Goal: Information Seeking & Learning: Learn about a topic

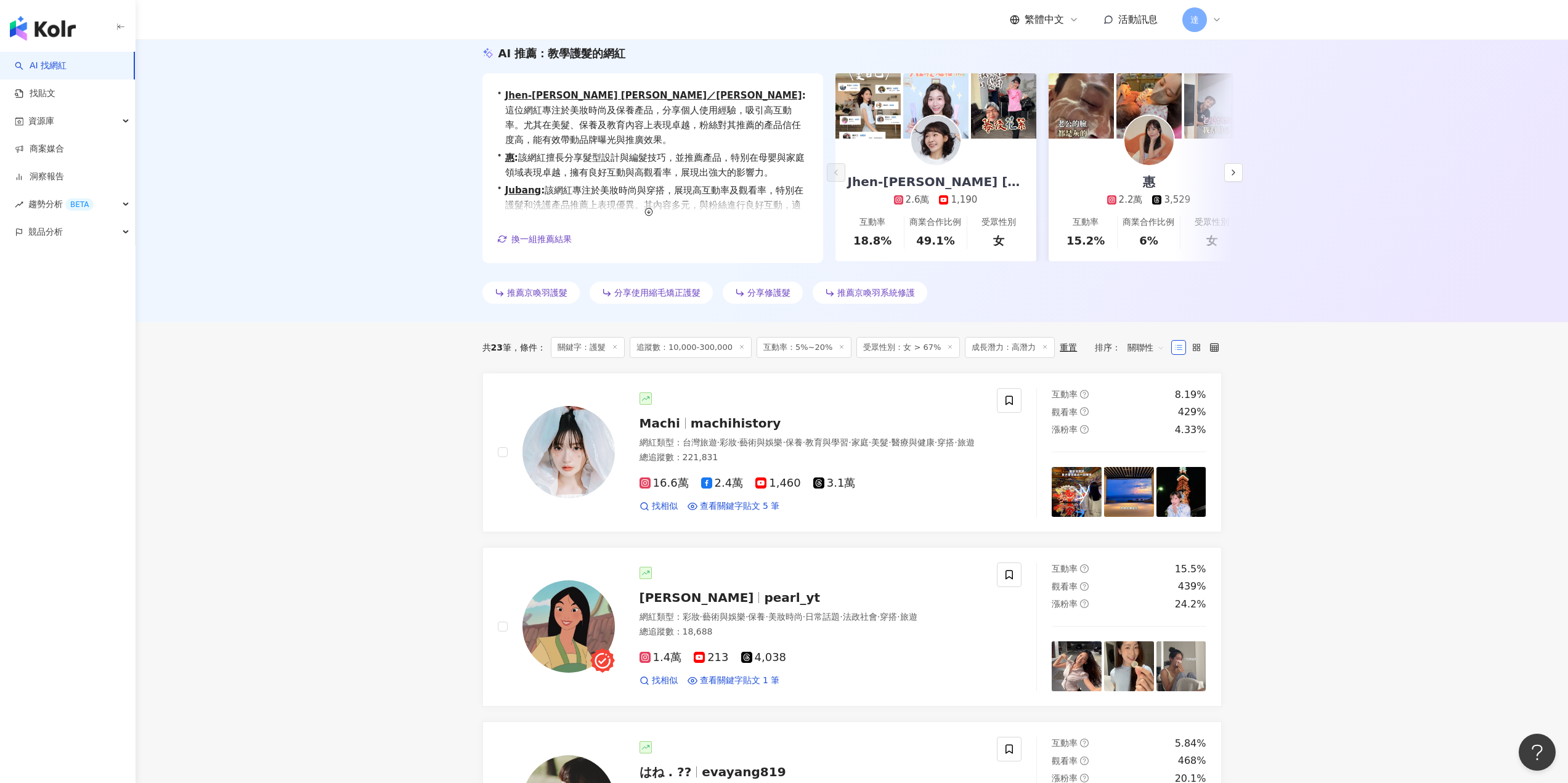
scroll to position [445, 0]
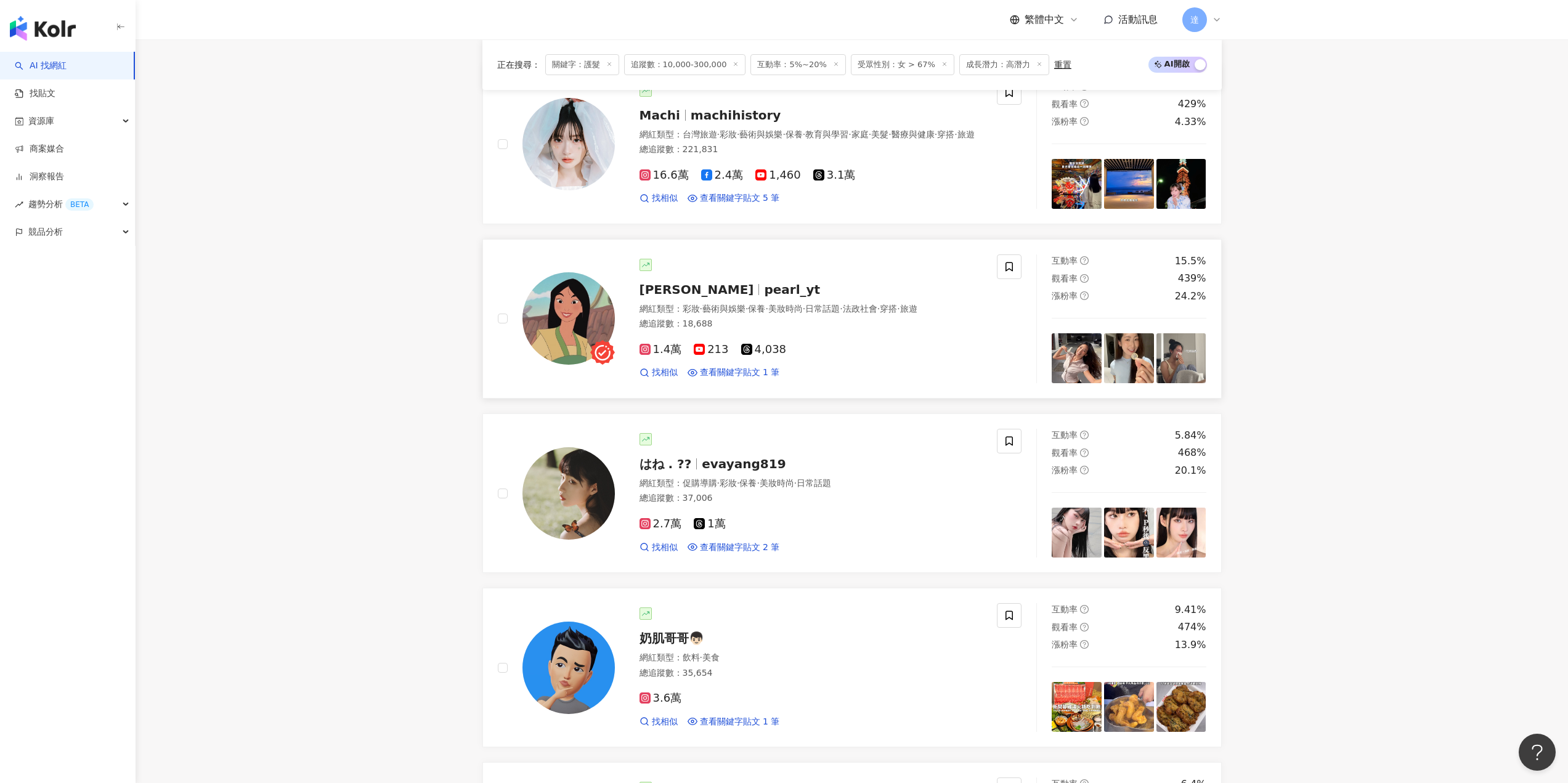
click at [564, 336] on img at bounding box center [568, 318] width 92 height 92
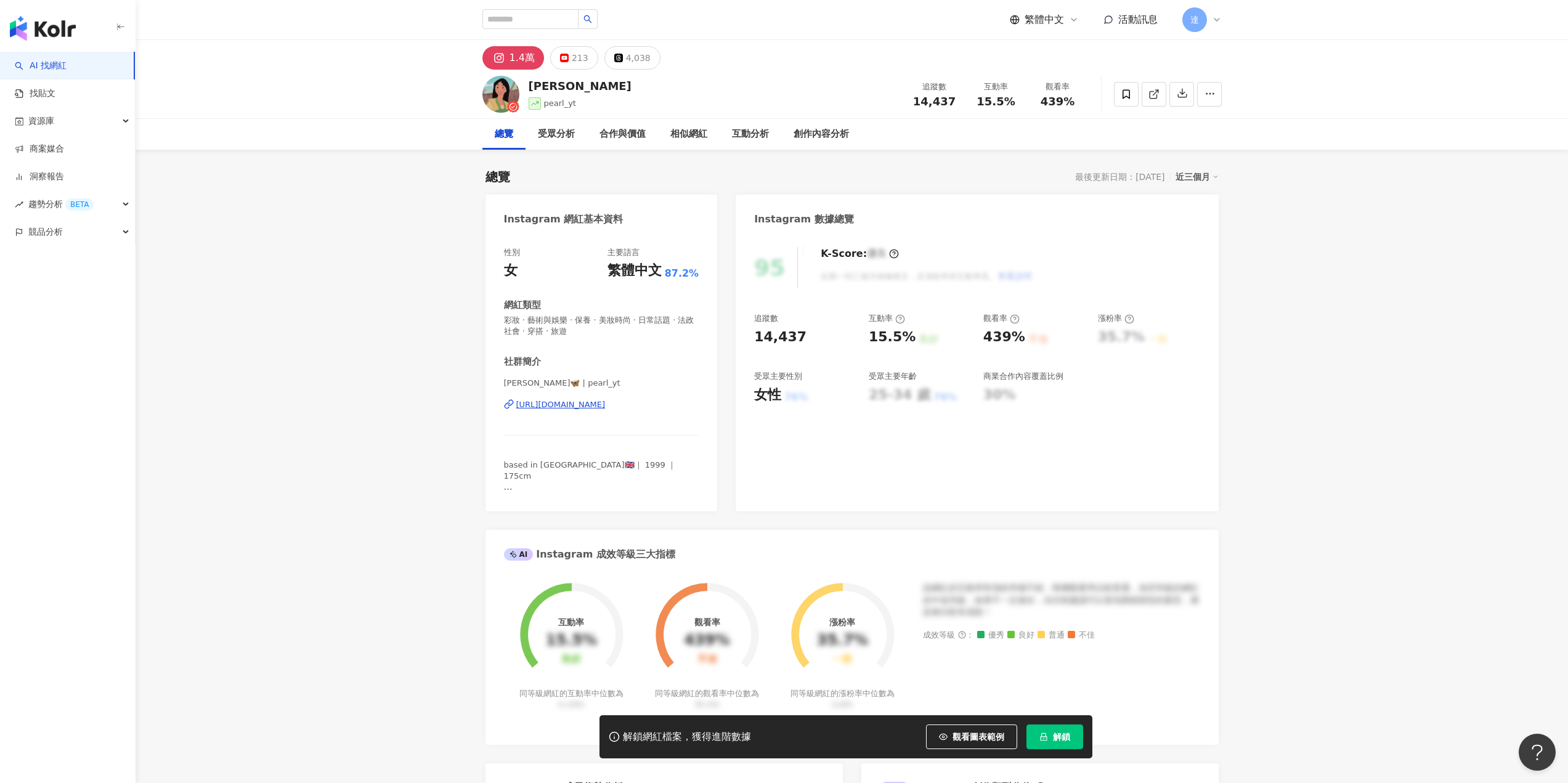
click at [605, 406] on div "https://www.instagram.com/pearl_yt/" at bounding box center [560, 404] width 89 height 11
